Goal: Communication & Community: Answer question/provide support

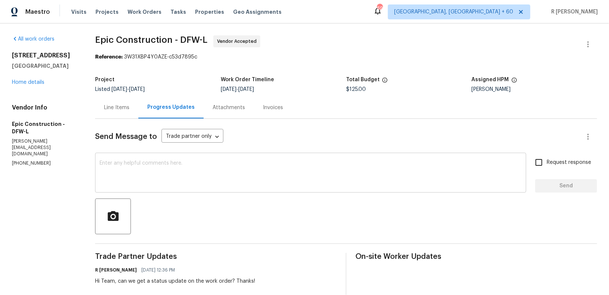
click at [331, 182] on textarea at bounding box center [311, 174] width 422 height 26
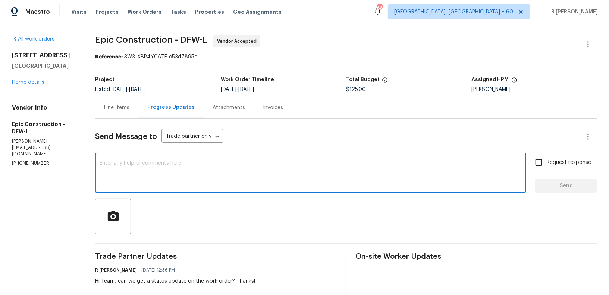
click at [31, 160] on p "(214) 208-1878" at bounding box center [44, 163] width 65 height 6
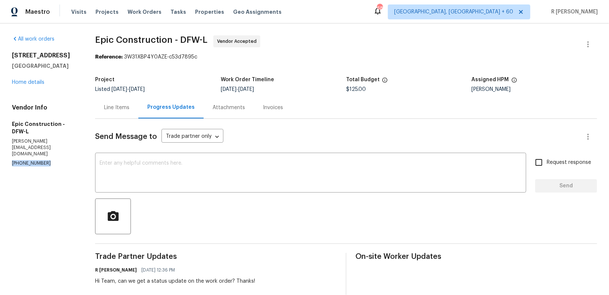
click at [31, 160] on p "(214) 208-1878" at bounding box center [44, 163] width 65 height 6
copy p "(214) 208-1878"
click at [408, 95] on div "Project Listed 8/29/2025 - 9/2/2025 Work Order Timeline 8/29/2025 - 9/2/2025 To…" at bounding box center [346, 85] width 502 height 24
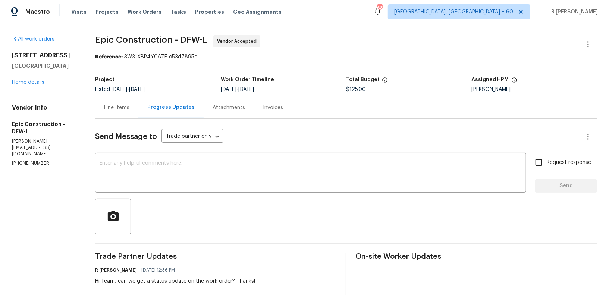
click at [20, 160] on p "(214) 208-1878" at bounding box center [44, 163] width 65 height 6
copy p "(214) 208-1878"
click at [106, 109] on div "Line Items" at bounding box center [116, 107] width 25 height 7
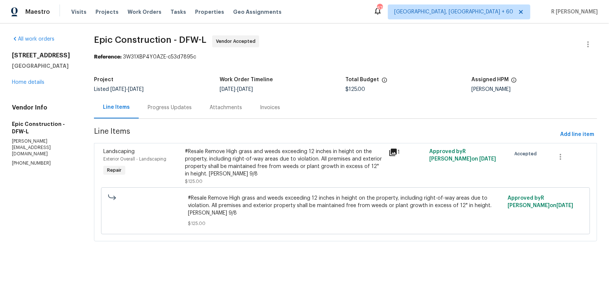
drag, startPoint x: 66, startPoint y: 67, endPoint x: 0, endPoint y: 51, distance: 67.9
click at [0, 51] on div "All work orders 620 N Dallas Ave Lancaster, TX 75146 Home details Vendor Info E…" at bounding box center [304, 142] width 609 height 239
copy div "620 N Dallas Ave Lancaster, TX 75146"
click at [177, 110] on div "Progress Updates" at bounding box center [170, 107] width 44 height 7
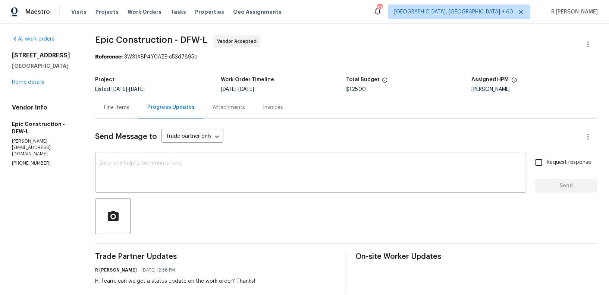
scroll to position [62, 0]
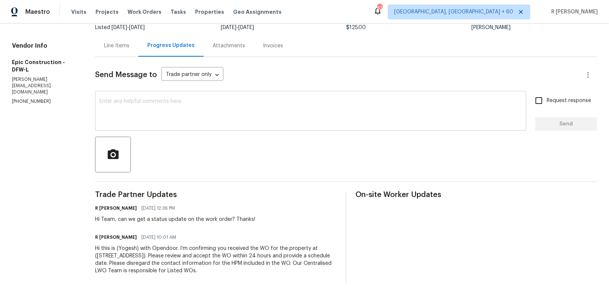
click at [196, 107] on textarea at bounding box center [311, 112] width 422 height 26
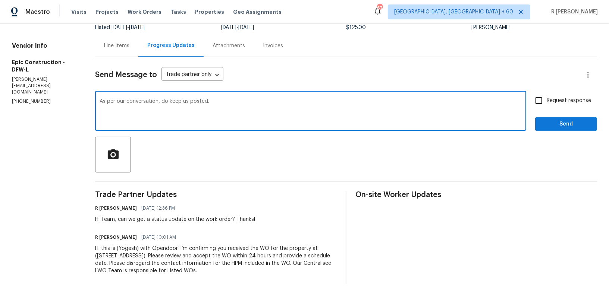
click at [123, 100] on textarea "As per our conversation, do keep us posted." at bounding box center [311, 112] width 422 height 26
click at [254, 105] on textarea "As per our phone conversation, do keep us posted." at bounding box center [311, 112] width 422 height 26
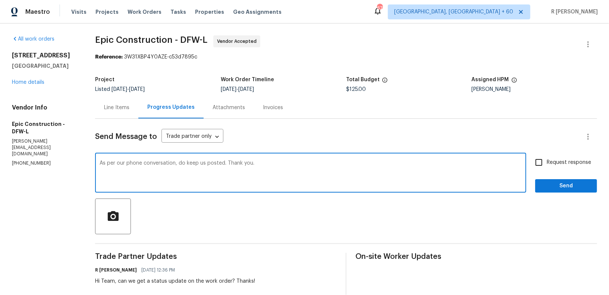
type textarea "As per our phone conversation, do keep us posted. Thank you."
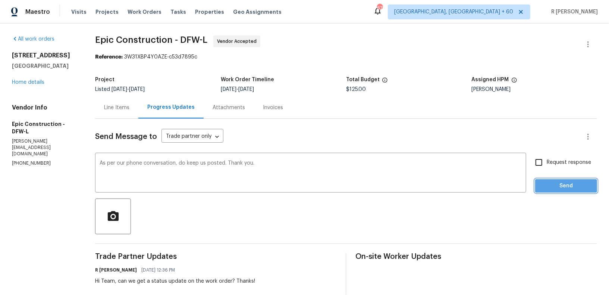
click at [552, 187] on span "Send" at bounding box center [566, 186] width 50 height 9
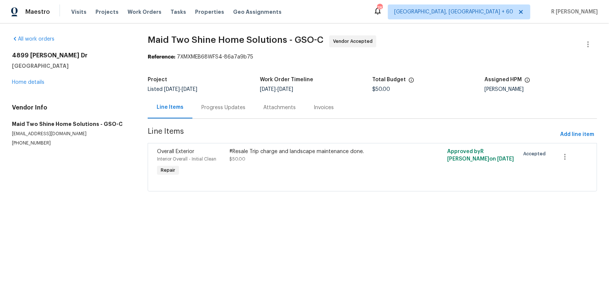
click at [202, 103] on div "Progress Updates" at bounding box center [223, 108] width 62 height 22
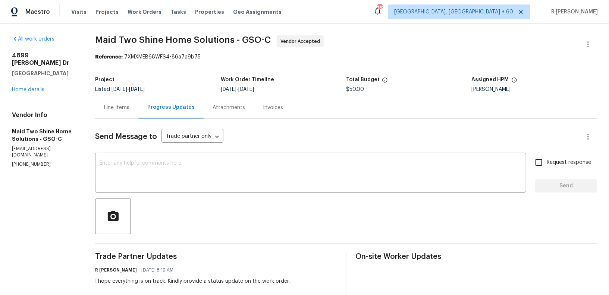
click at [29, 161] on p "[PHONE_NUMBER]" at bounding box center [44, 164] width 65 height 6
copy p "[PHONE_NUMBER]"
click at [129, 107] on div "Line Items" at bounding box center [116, 107] width 25 height 7
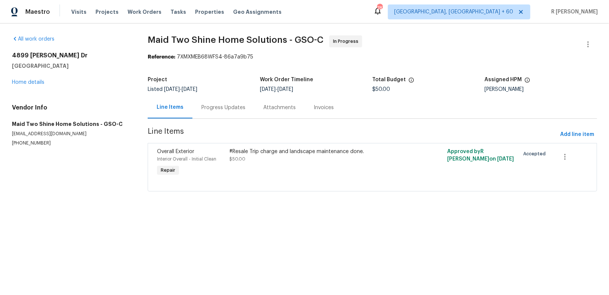
click at [233, 110] on div "Progress Updates" at bounding box center [223, 107] width 44 height 7
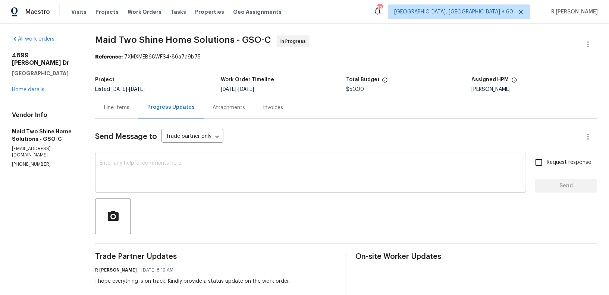
click at [265, 170] on textarea at bounding box center [311, 174] width 422 height 26
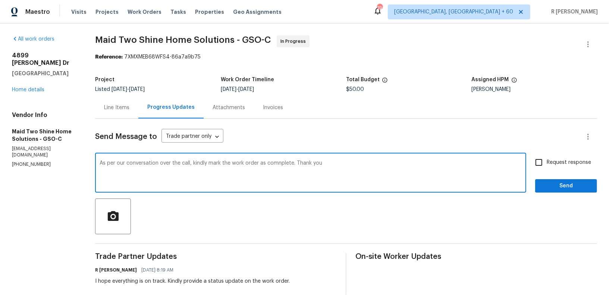
click at [307, 161] on textarea "As per our conversation over the call, kindly mark the work order as comnplete.…" at bounding box center [311, 174] width 422 height 26
type textarea "As per our conversation over the call, kindly mark the work order as complete. …"
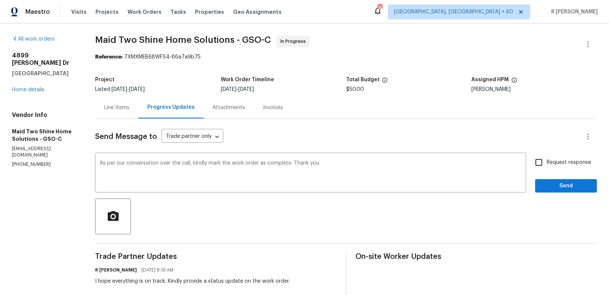
click at [556, 163] on span "Request response" at bounding box center [569, 163] width 44 height 8
click at [547, 163] on input "Request response" at bounding box center [539, 163] width 16 height 16
checkbox input "true"
click at [553, 188] on span "Send" at bounding box center [566, 186] width 50 height 9
